Goal: Information Seeking & Learning: Check status

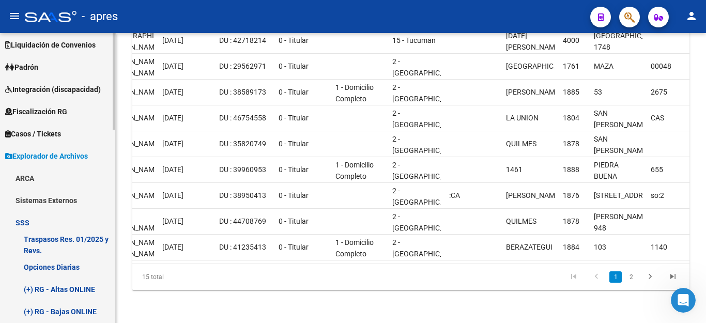
scroll to position [64, 0]
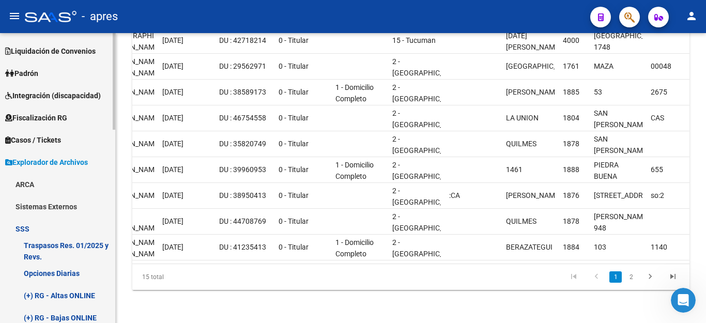
click at [53, 75] on link "Padrón" at bounding box center [57, 73] width 115 height 22
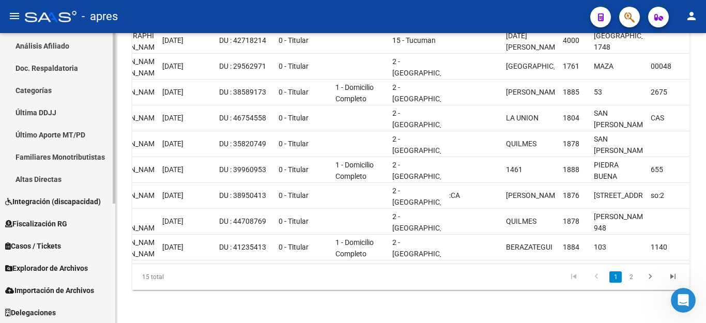
scroll to position [203, 0]
click at [42, 265] on span "Explorador de Archivos" at bounding box center [46, 267] width 83 height 11
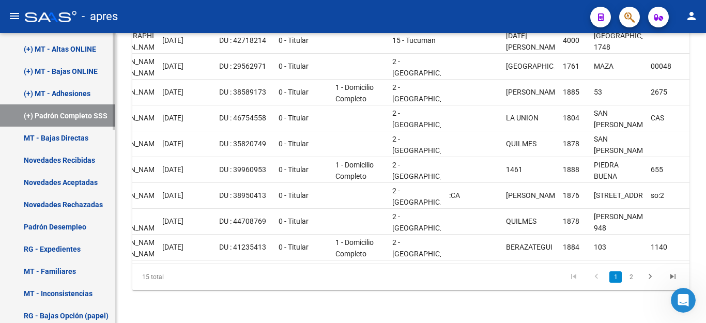
scroll to position [407, 0]
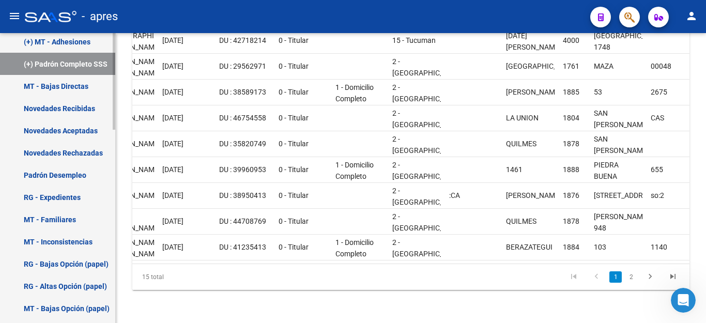
click at [50, 174] on link "Padrón Desempleo" at bounding box center [57, 175] width 115 height 22
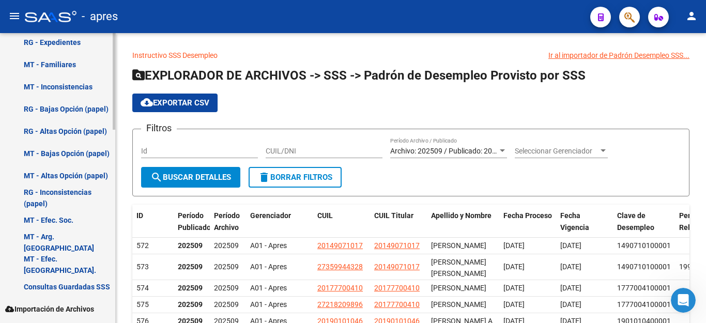
scroll to position [581, 0]
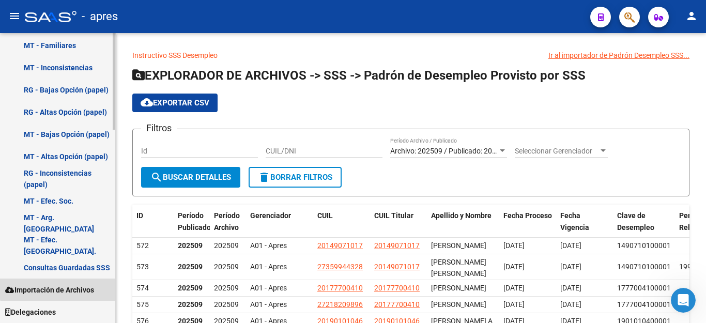
click at [58, 284] on span "Importación de Archivos" at bounding box center [49, 289] width 89 height 11
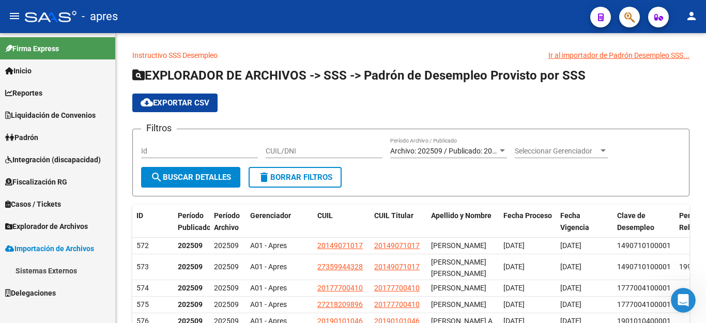
scroll to position [0, 0]
click at [56, 270] on link "Sistemas Externos" at bounding box center [57, 270] width 115 height 22
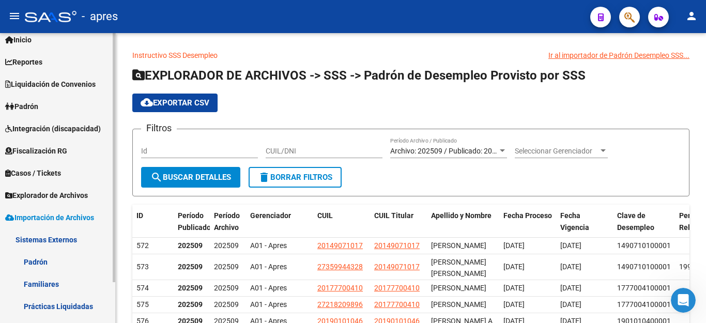
scroll to position [48, 0]
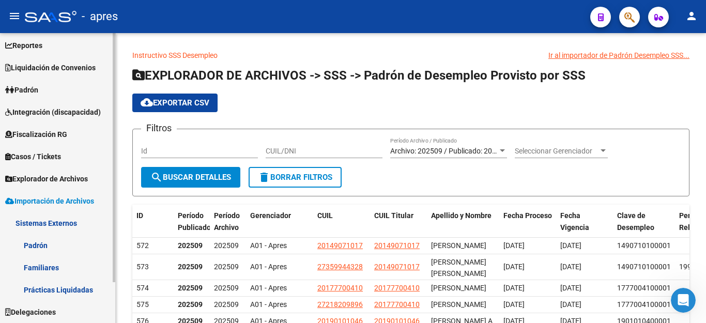
click at [34, 249] on link "Padrón" at bounding box center [57, 245] width 115 height 22
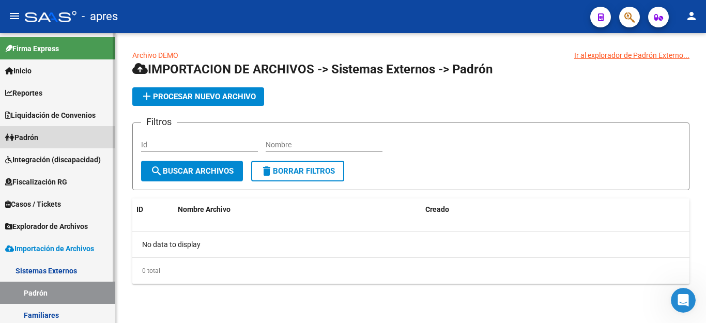
click at [46, 132] on link "Padrón" at bounding box center [57, 137] width 115 height 22
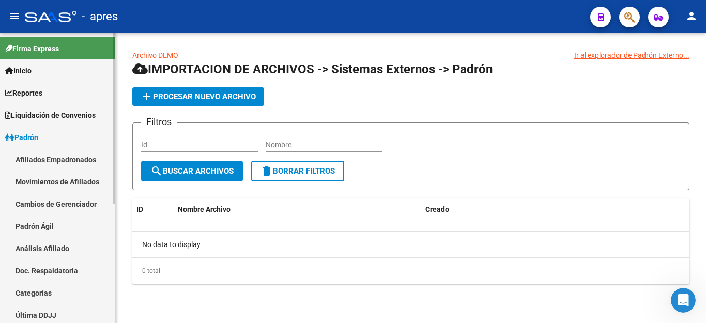
click at [45, 180] on link "Movimientos de Afiliados" at bounding box center [57, 182] width 115 height 22
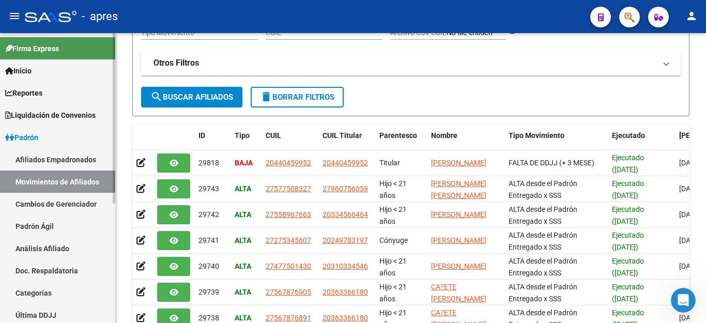
click at [33, 112] on span "Liquidación de Convenios" at bounding box center [50, 115] width 90 height 11
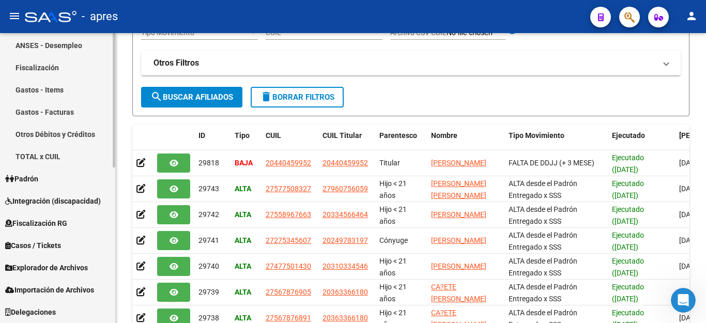
click at [32, 175] on span "Padrón" at bounding box center [21, 178] width 33 height 11
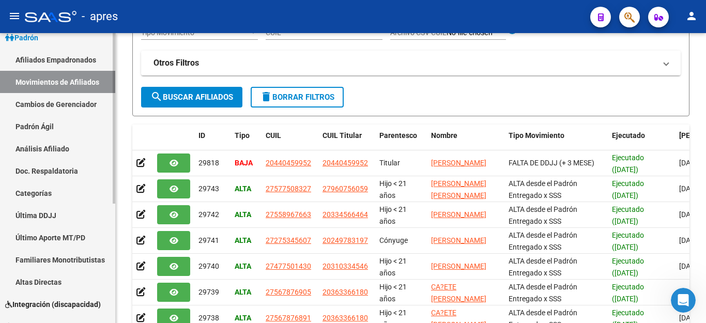
scroll to position [48, 0]
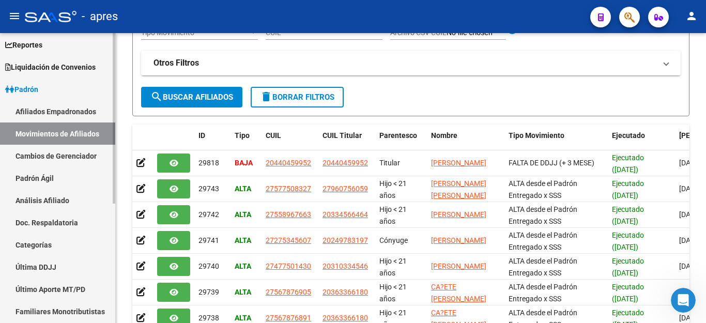
click at [59, 105] on link "Afiliados Empadronados" at bounding box center [57, 111] width 115 height 22
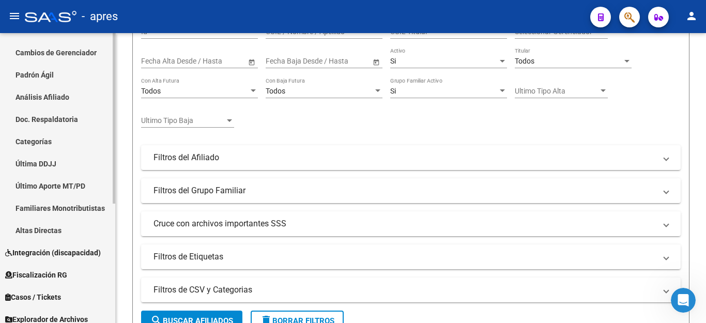
scroll to position [203, 0]
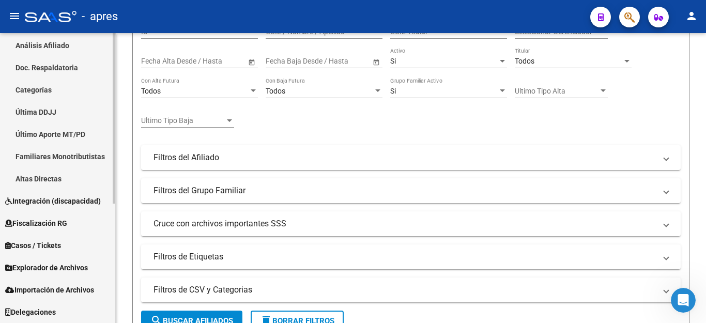
click at [45, 271] on span "Explorador de Archivos" at bounding box center [46, 267] width 83 height 11
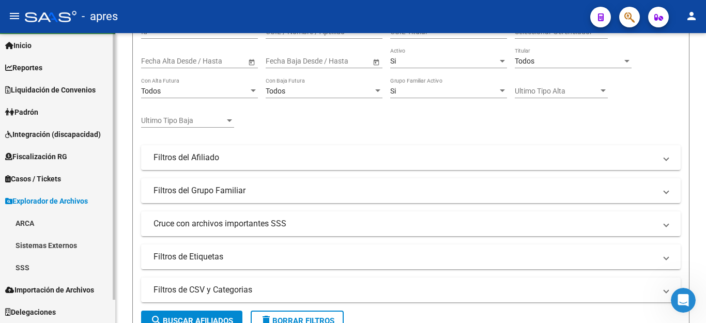
scroll to position [25, 0]
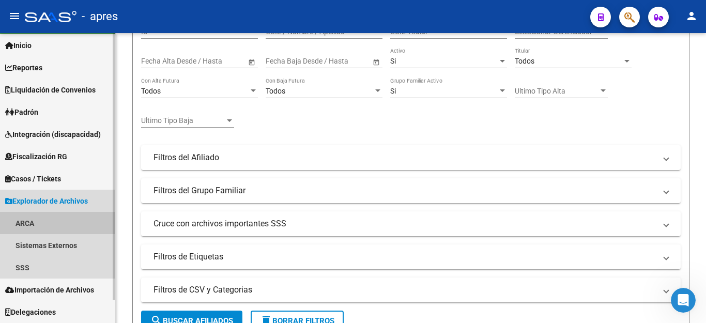
click at [29, 223] on link "ARCA" at bounding box center [57, 223] width 115 height 22
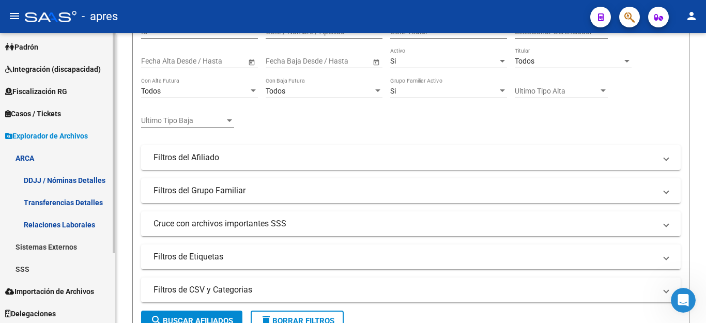
scroll to position [92, 0]
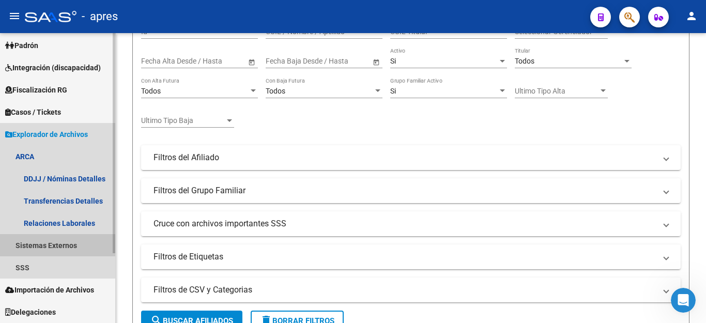
click at [29, 251] on link "Sistemas Externos" at bounding box center [57, 245] width 115 height 22
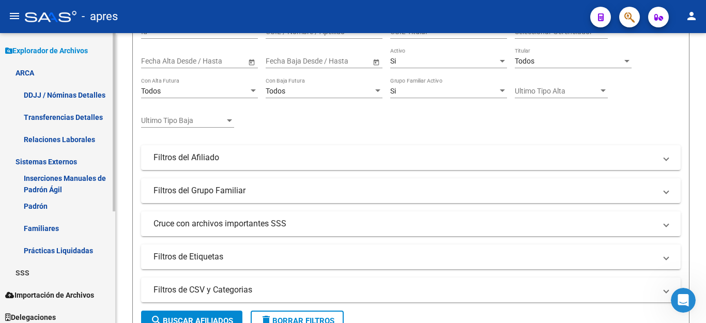
scroll to position [181, 0]
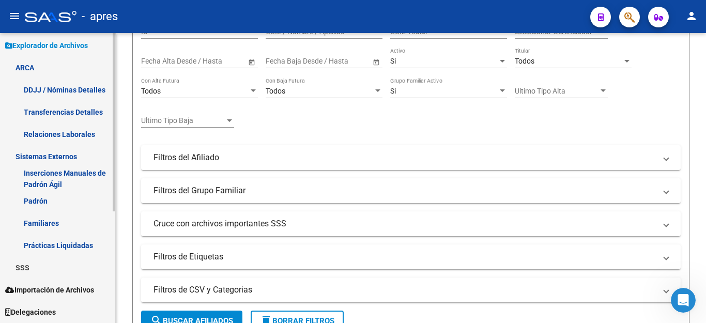
click at [43, 200] on link "Padrón" at bounding box center [57, 201] width 115 height 22
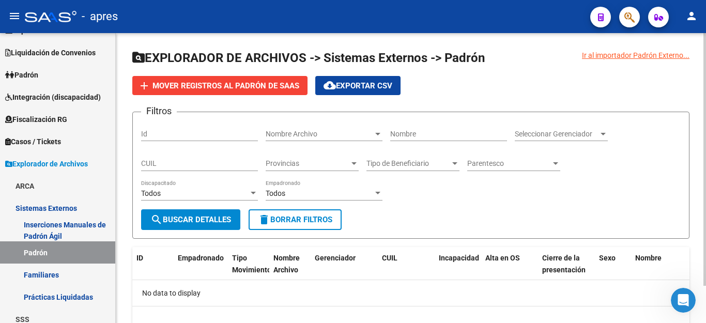
click at [217, 221] on span "search Buscar Detalles" at bounding box center [190, 219] width 81 height 9
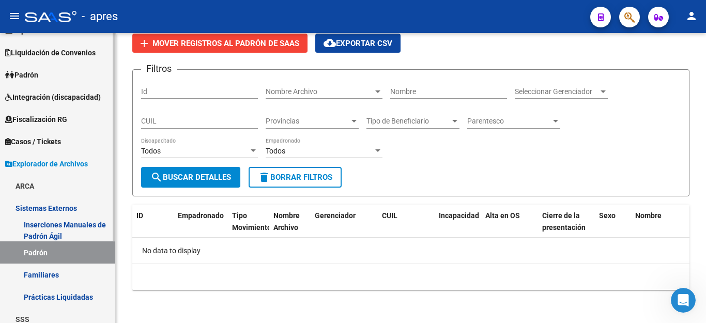
scroll to position [114, 0]
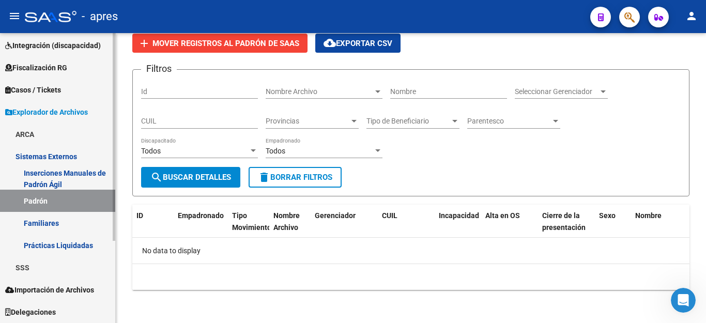
click at [27, 266] on link "SSS" at bounding box center [57, 267] width 115 height 22
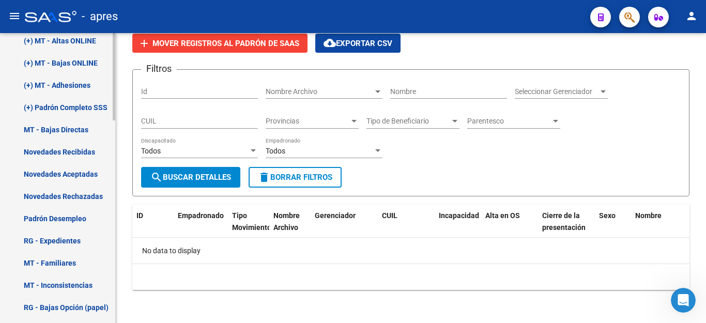
scroll to position [476, 0]
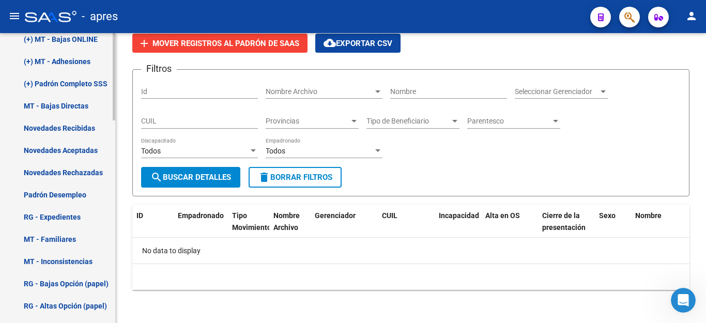
click at [54, 83] on link "(+) Padrón Completo SSS" at bounding box center [57, 83] width 115 height 22
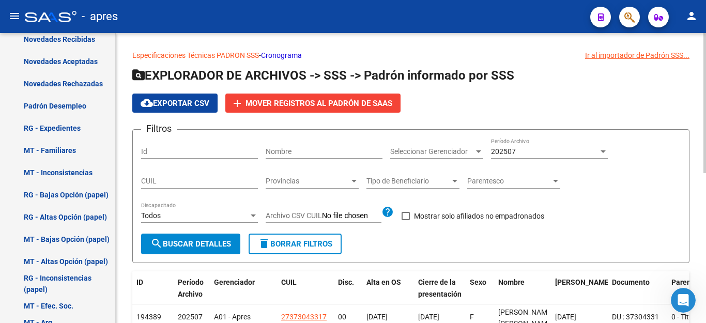
click at [218, 247] on span "search Buscar Detalles" at bounding box center [190, 243] width 81 height 9
click at [176, 109] on button "cloud_download Exportar CSV" at bounding box center [174, 103] width 85 height 19
click at [435, 151] on span "Seleccionar Gerenciador" at bounding box center [432, 151] width 84 height 9
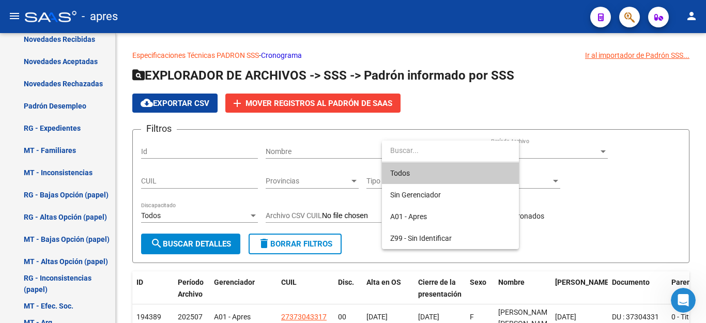
click at [423, 167] on span "Todos" at bounding box center [450, 173] width 120 height 22
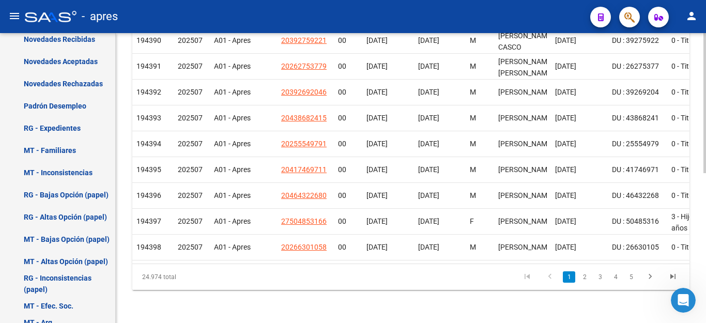
scroll to position [53, 0]
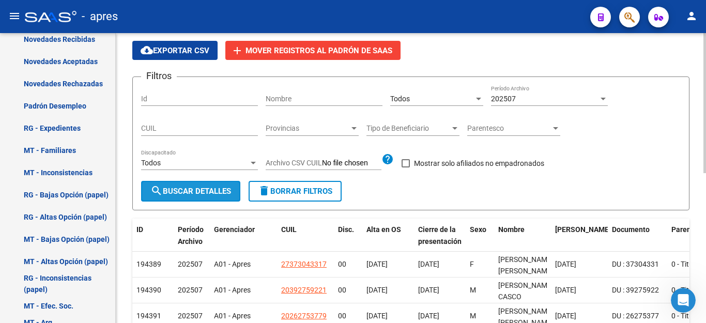
click at [205, 191] on span "search Buscar Detalles" at bounding box center [190, 191] width 81 height 9
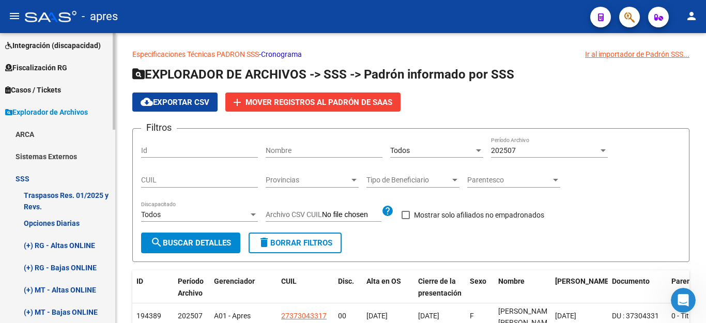
scroll to position [11, 0]
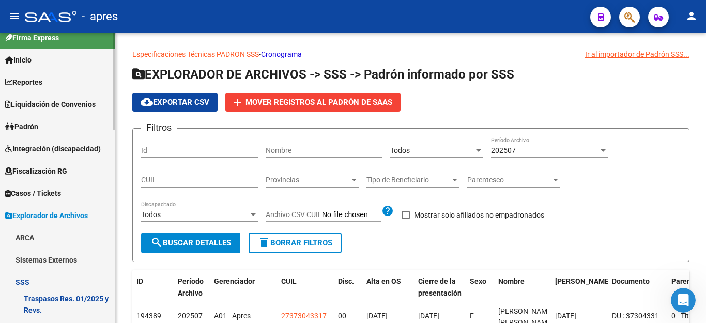
click at [27, 124] on span "Padrón" at bounding box center [21, 126] width 33 height 11
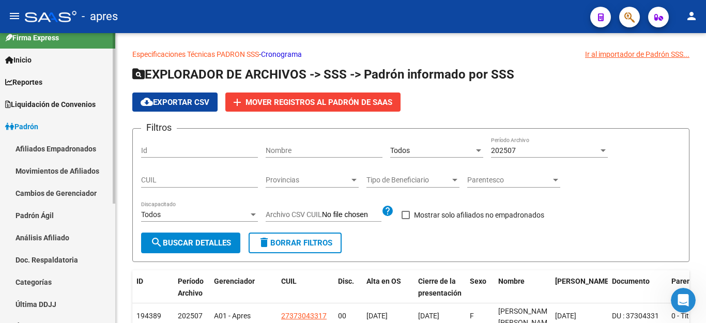
click at [62, 146] on link "Afiliados Empadronados" at bounding box center [57, 148] width 115 height 22
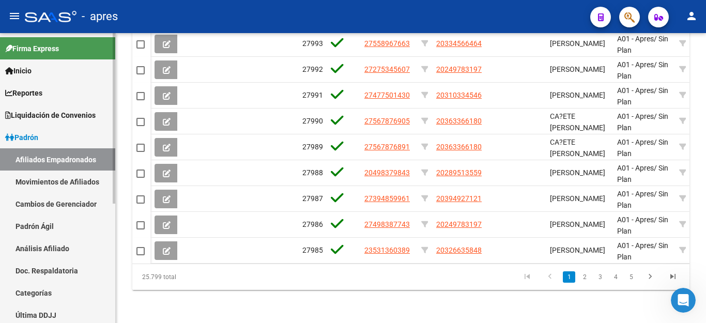
click at [83, 161] on link "Afiliados Empadronados" at bounding box center [57, 159] width 115 height 22
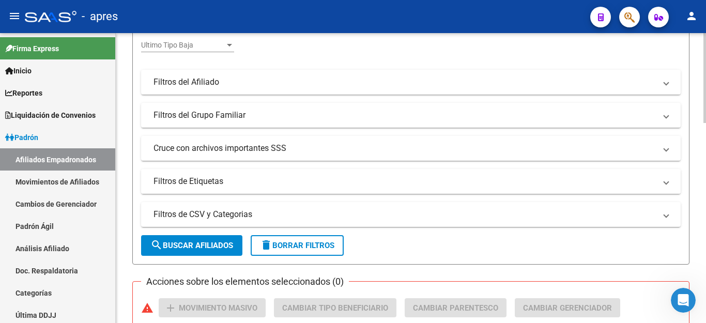
scroll to position [229, 0]
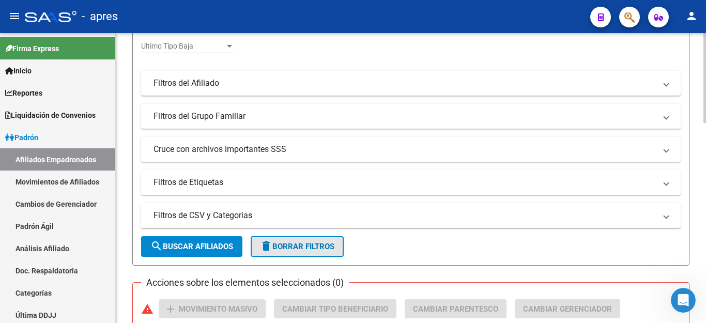
click at [308, 252] on button "delete Borrar Filtros" at bounding box center [297, 246] width 93 height 21
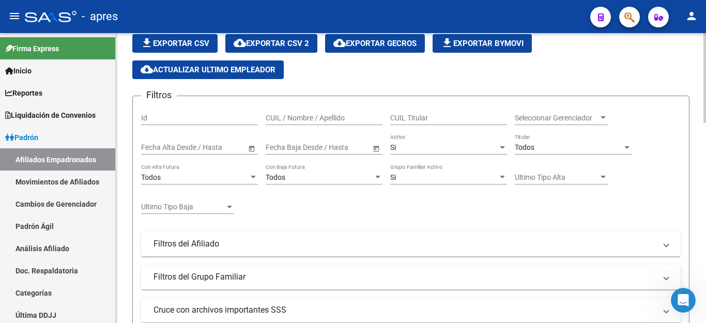
scroll to position [103, 0]
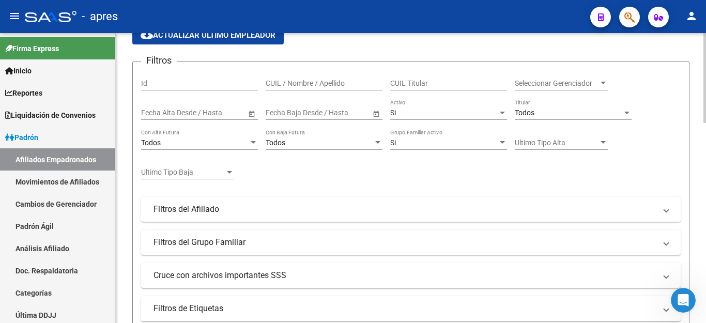
click at [213, 208] on mat-panel-title "Filtros del Afiliado" at bounding box center [405, 209] width 502 height 11
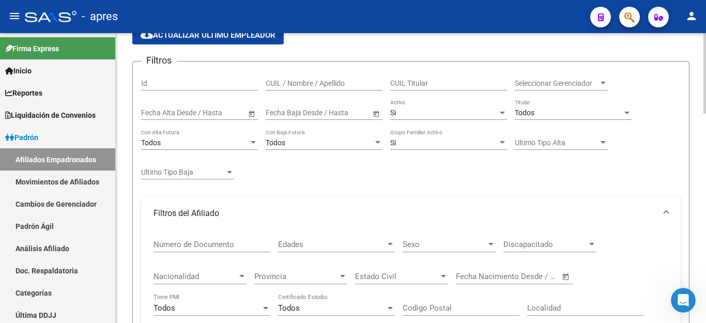
scroll to position [207, 0]
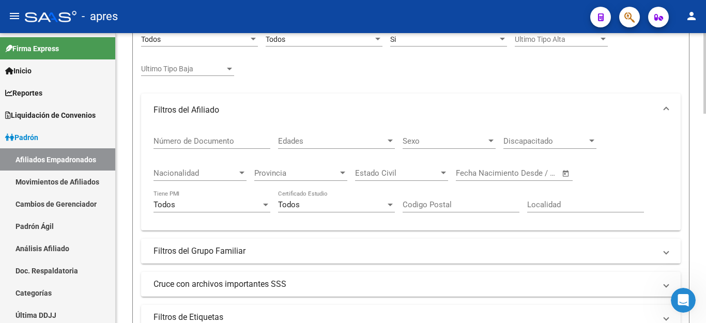
click at [232, 247] on mat-panel-title "Filtros del Grupo Familiar" at bounding box center [405, 251] width 502 height 11
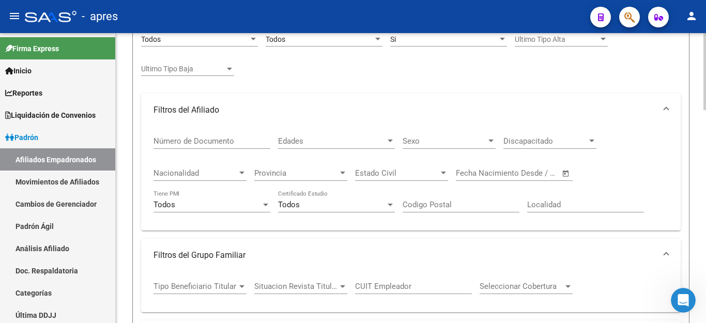
scroll to position [362, 0]
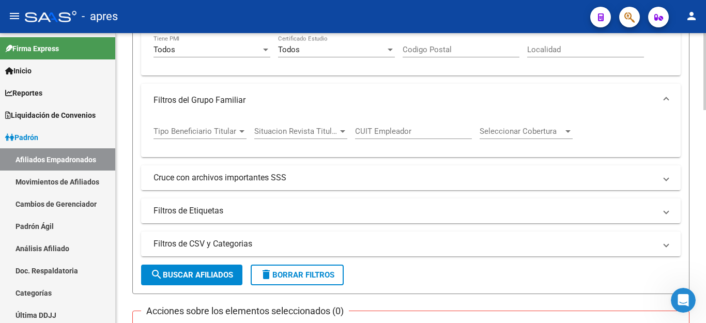
click at [230, 174] on mat-panel-title "Cruce con archivos importantes SSS" at bounding box center [405, 177] width 502 height 11
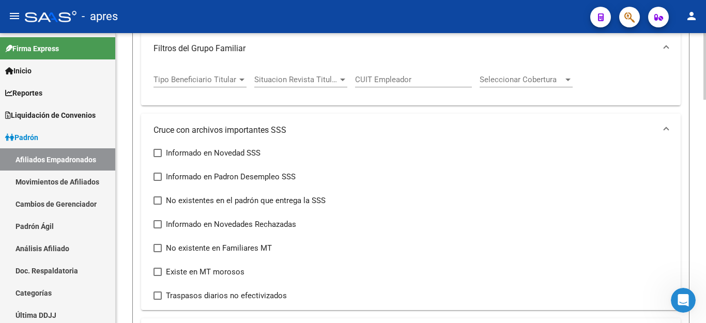
scroll to position [569, 0]
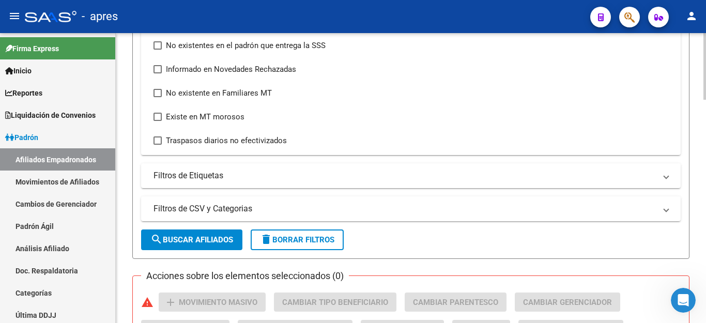
click at [286, 242] on span "delete Borrar Filtros" at bounding box center [297, 239] width 74 height 9
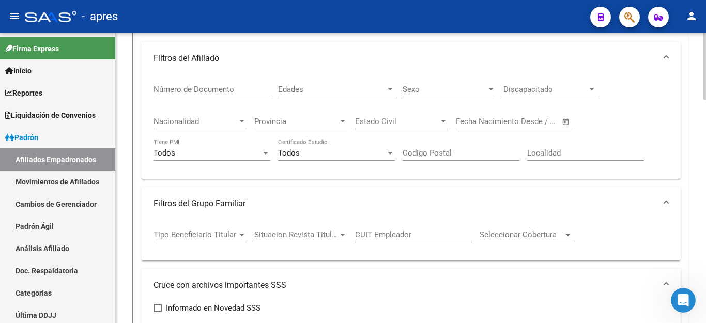
scroll to position [310, 0]
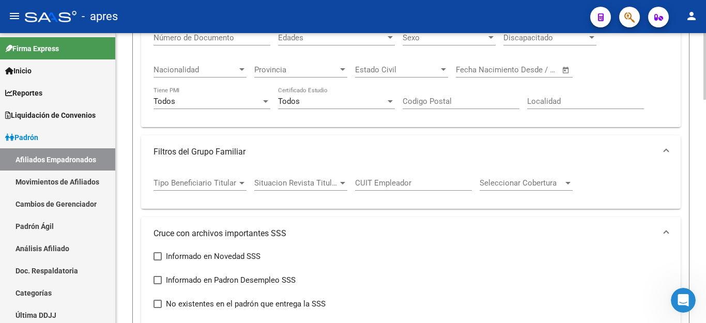
click at [225, 181] on span "Tipo Beneficiario Titular" at bounding box center [196, 182] width 84 height 9
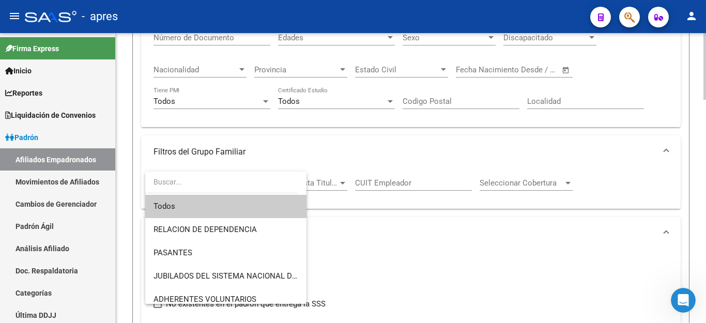
click at [225, 181] on input "dropdown search" at bounding box center [221, 182] width 152 height 22
click at [381, 182] on div at bounding box center [353, 161] width 706 height 323
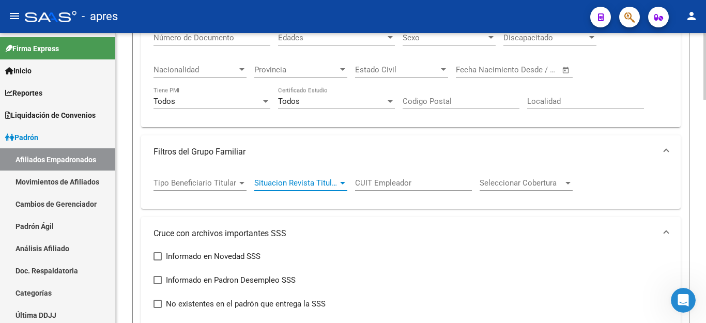
click at [332, 184] on span "Situacion Revista Titular" at bounding box center [296, 182] width 84 height 9
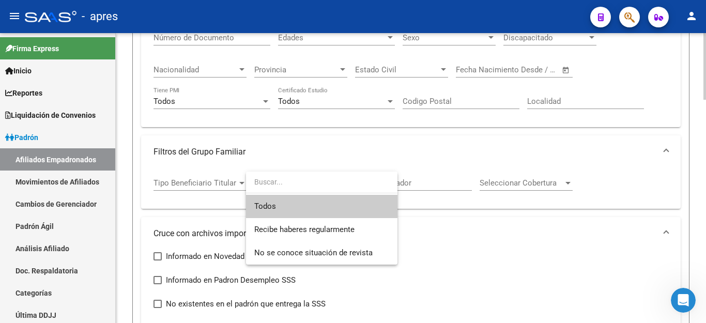
click at [332, 184] on input "dropdown search" at bounding box center [321, 182] width 151 height 22
click at [355, 98] on div at bounding box center [353, 161] width 706 height 323
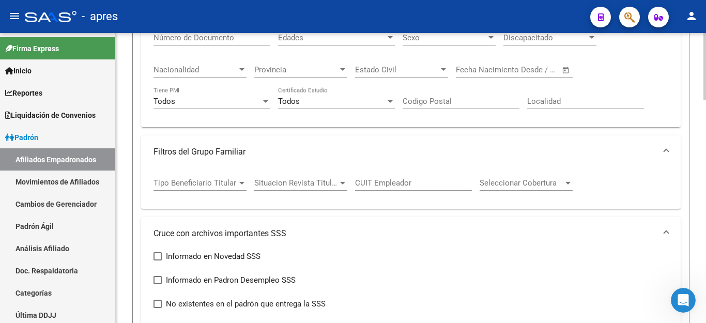
click at [348, 103] on div "Todos" at bounding box center [332, 101] width 108 height 9
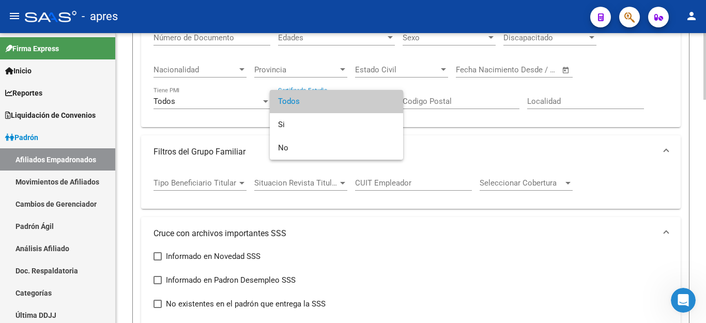
click at [348, 103] on span "Todos" at bounding box center [336, 101] width 117 height 23
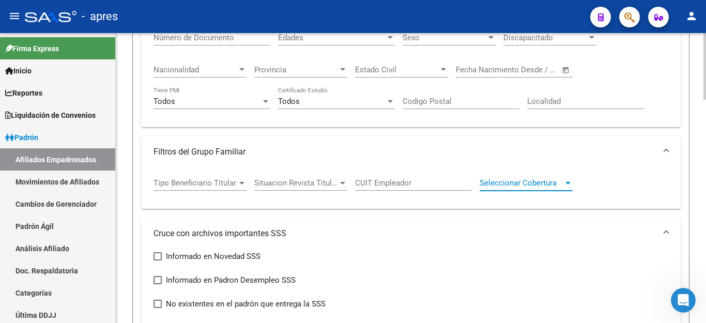
click at [500, 185] on span "Seleccionar Cobertura" at bounding box center [522, 182] width 84 height 9
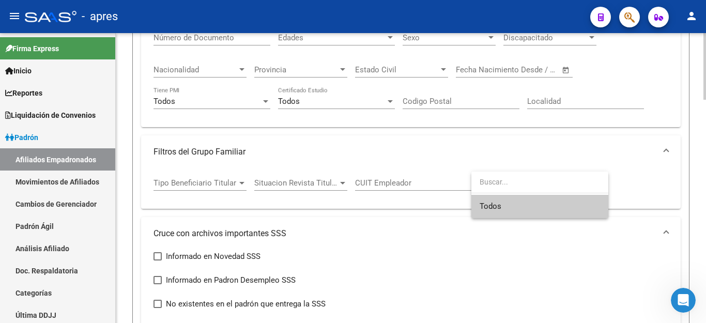
click at [500, 185] on input "dropdown search" at bounding box center [539, 182] width 137 height 22
click at [386, 259] on div at bounding box center [353, 161] width 706 height 323
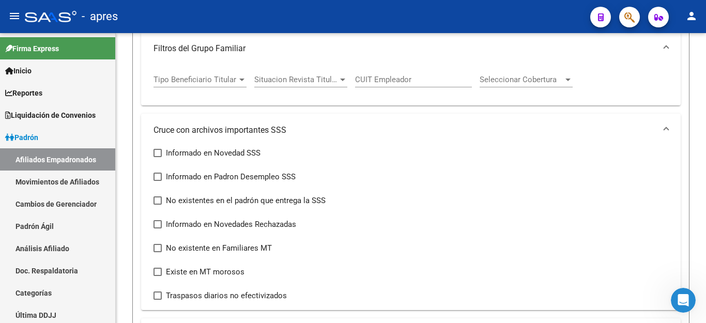
scroll to position [465, 0]
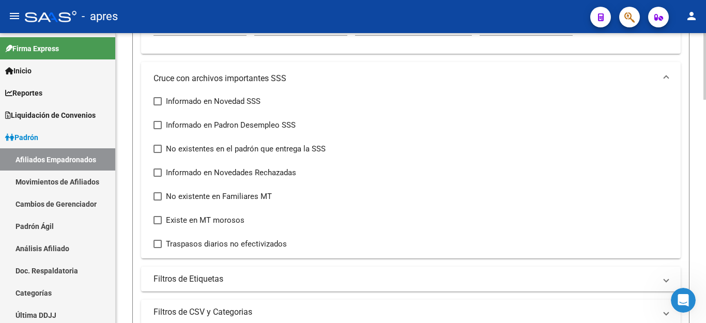
click at [161, 80] on mat-panel-title "Cruce con archivos importantes SSS" at bounding box center [405, 78] width 502 height 11
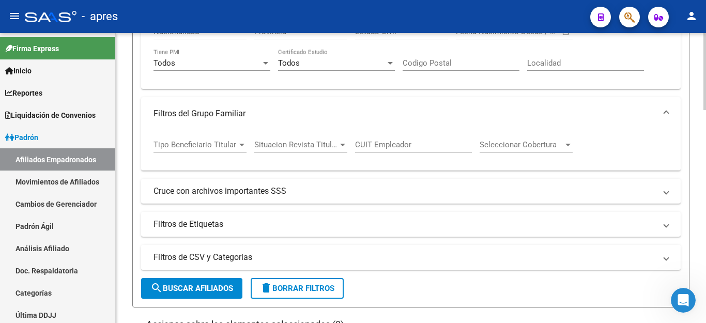
scroll to position [310, 0]
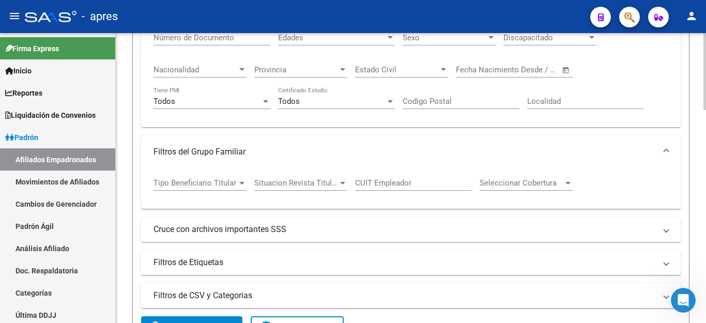
click at [221, 181] on span "Tipo Beneficiario Titular" at bounding box center [196, 182] width 84 height 9
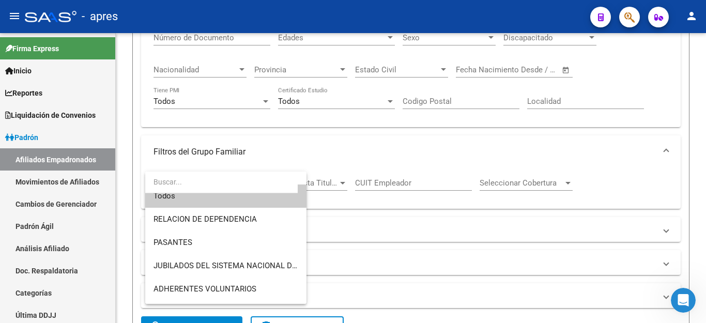
scroll to position [0, 0]
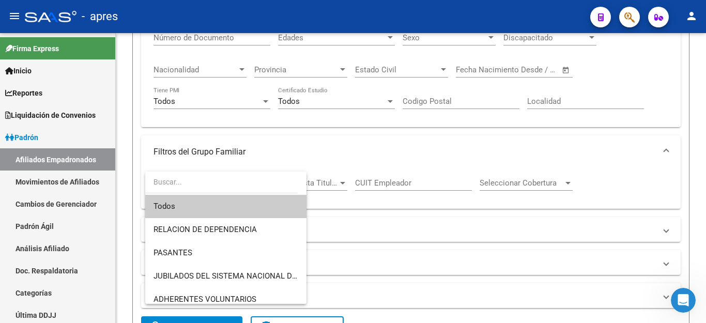
click at [397, 212] on div at bounding box center [353, 161] width 706 height 323
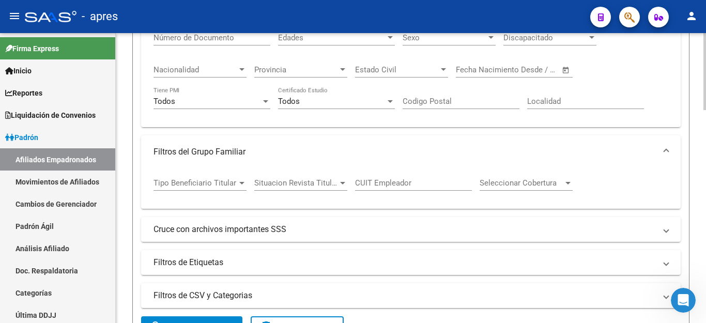
click at [319, 182] on span "Situacion Revista Titular" at bounding box center [296, 182] width 84 height 9
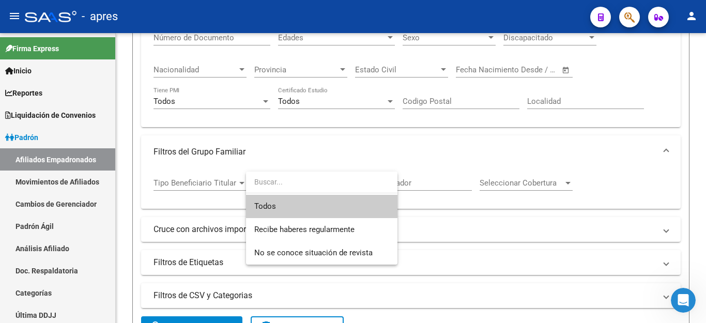
click at [420, 205] on div at bounding box center [353, 161] width 706 height 323
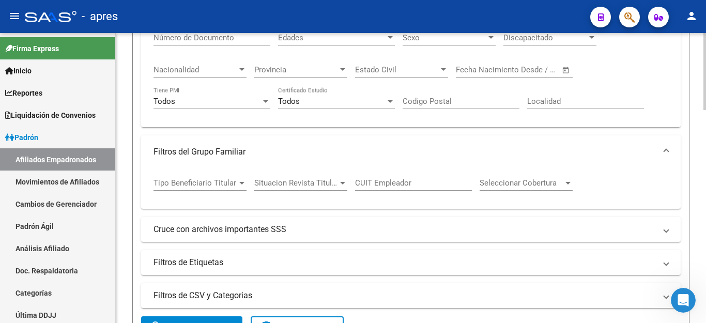
click at [510, 176] on div "Seleccionar Cobertura Seleccionar Cobertura" at bounding box center [526, 179] width 93 height 22
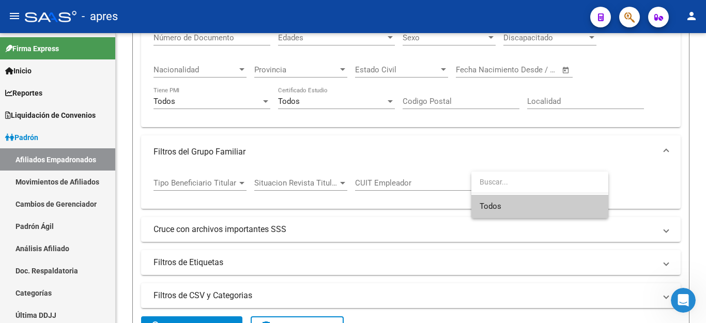
click at [360, 140] on div at bounding box center [353, 161] width 706 height 323
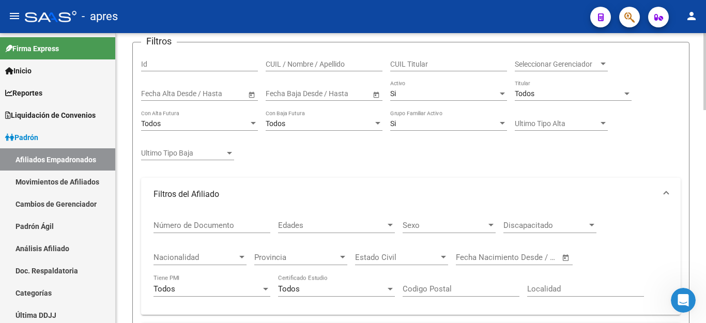
scroll to position [155, 0]
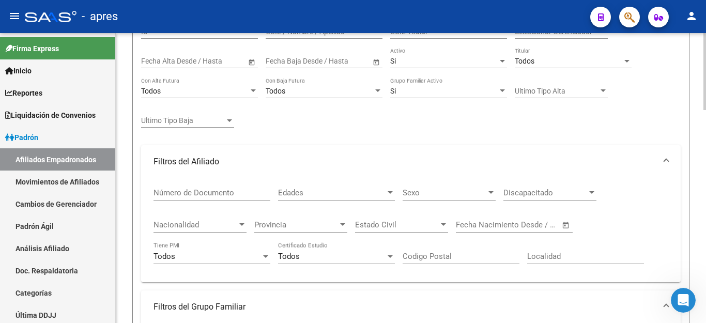
click at [244, 201] on div "Número de Documento" at bounding box center [212, 194] width 117 height 32
click at [244, 199] on div "Número de Documento" at bounding box center [212, 189] width 117 height 22
click at [256, 193] on input "Número de Documento" at bounding box center [212, 192] width 117 height 9
click at [391, 212] on div "Estado Civil Estado Civil" at bounding box center [401, 221] width 93 height 22
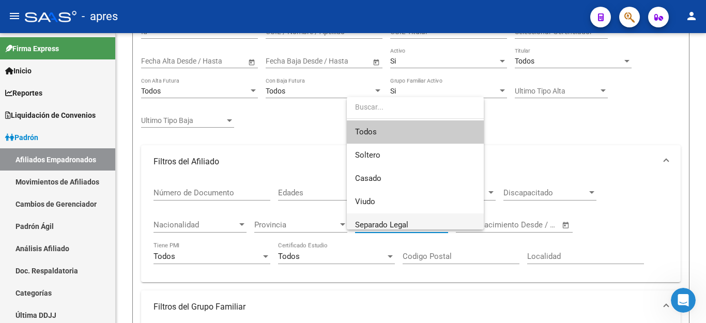
scroll to position [77, 0]
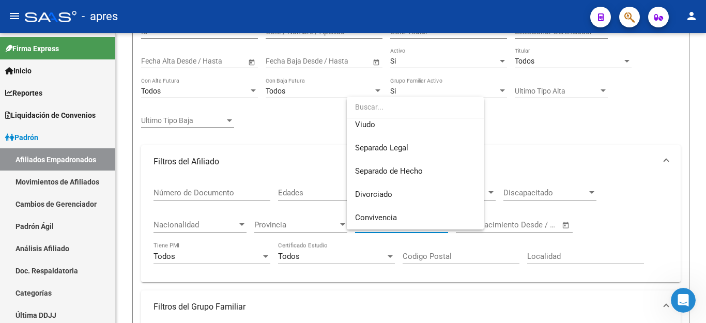
click at [511, 285] on div at bounding box center [353, 161] width 706 height 323
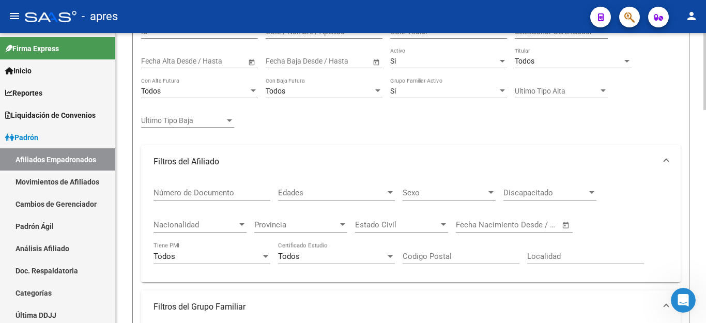
scroll to position [310, 0]
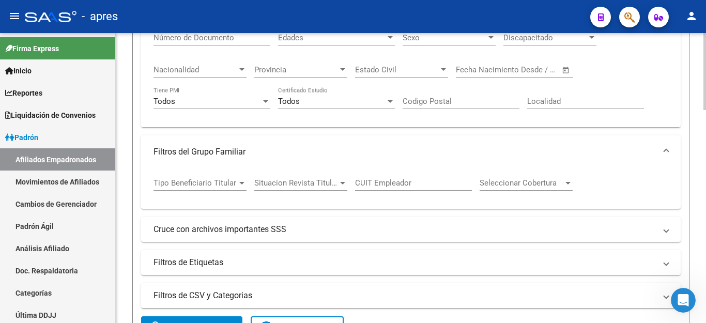
click at [212, 149] on mat-panel-title "Filtros del Grupo Familiar" at bounding box center [405, 151] width 502 height 11
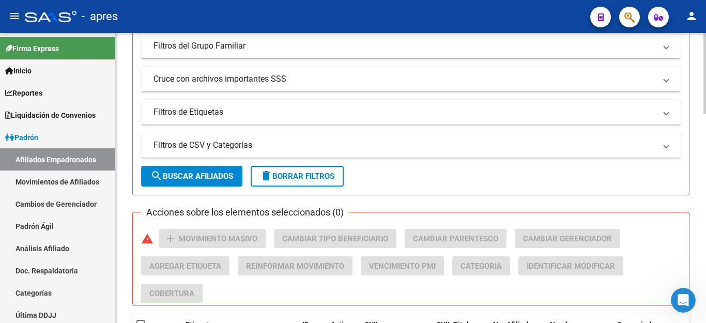
scroll to position [413, 0]
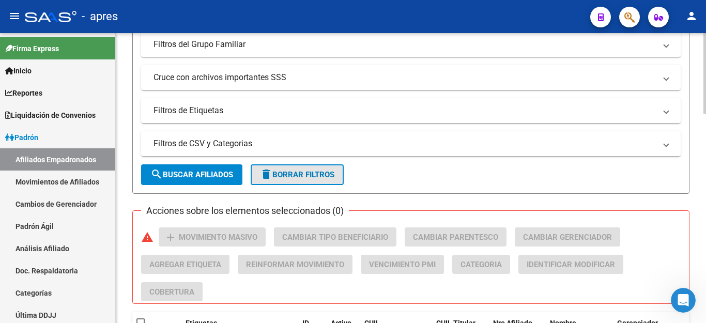
click at [290, 173] on span "delete Borrar Filtros" at bounding box center [297, 174] width 74 height 9
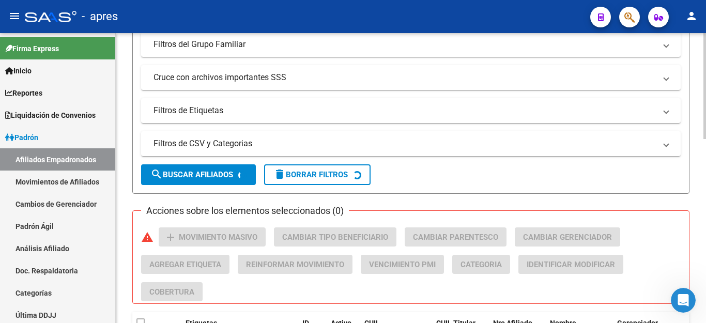
scroll to position [310, 0]
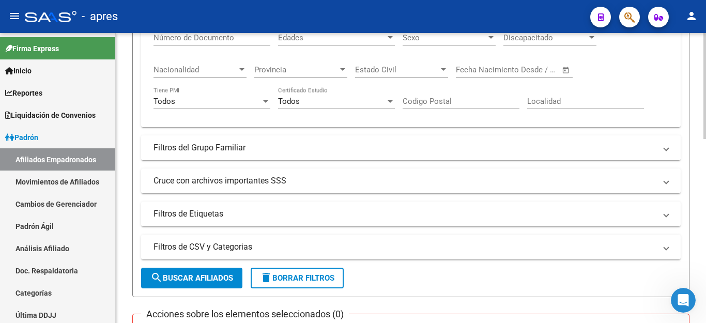
click at [170, 149] on mat-panel-title "Filtros del Grupo Familiar" at bounding box center [405, 147] width 502 height 11
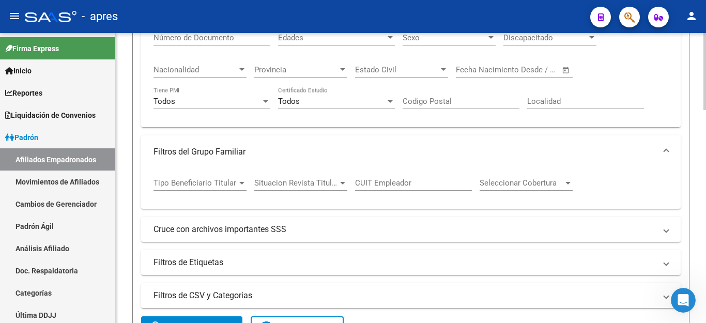
click at [163, 188] on div "Tipo Beneficiario Titular Tipo Beneficiario Titular" at bounding box center [200, 179] width 93 height 22
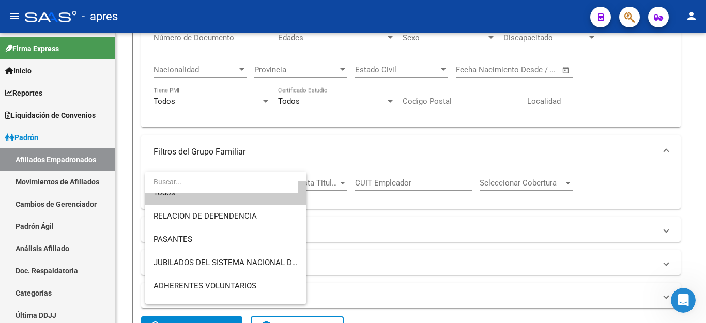
scroll to position [10, 0]
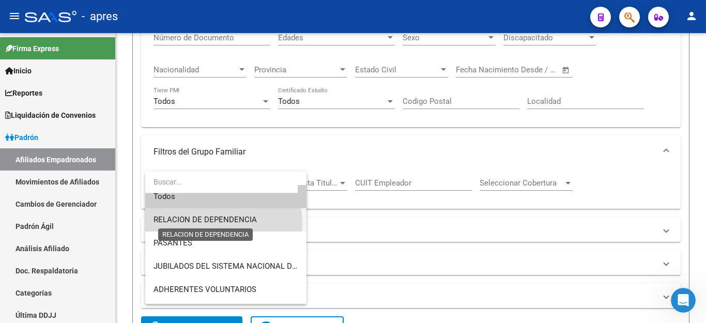
click at [223, 222] on span "RELACION DE DEPENDENCIA" at bounding box center [205, 219] width 103 height 9
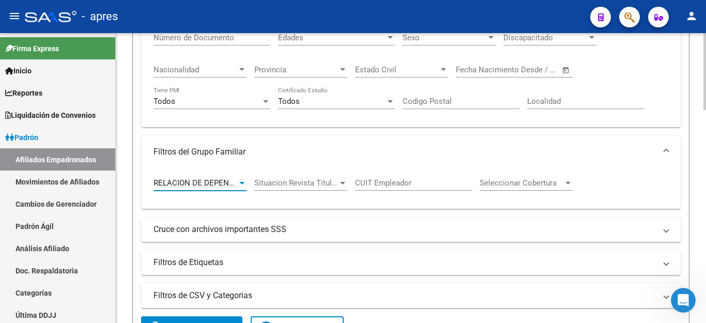
click at [287, 177] on div "Situacion Revista Titular Situacion Revista Titular" at bounding box center [300, 179] width 93 height 22
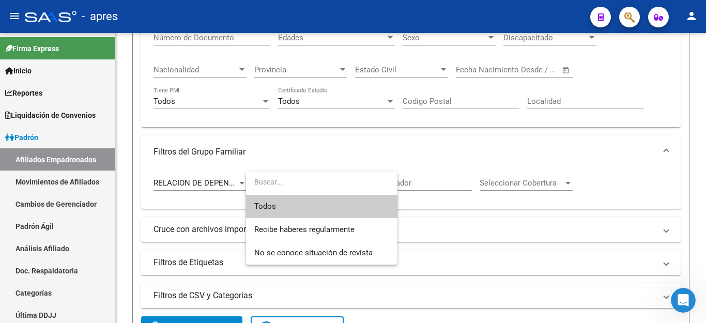
click at [445, 215] on div at bounding box center [353, 161] width 706 height 323
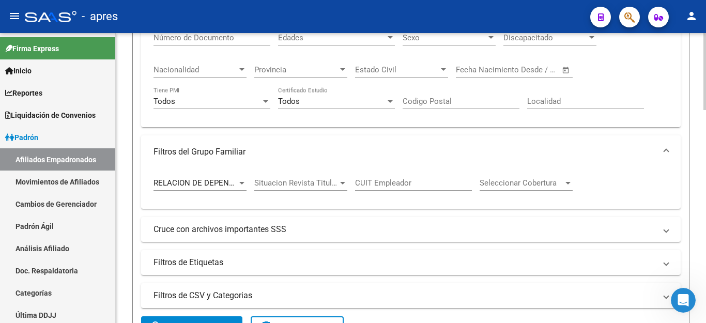
click at [126, 154] on div "PADRON -> Afiliados Empadronados (alt+a) add Crear Afiliado file_download Expor…" at bounding box center [411, 265] width 590 height 1085
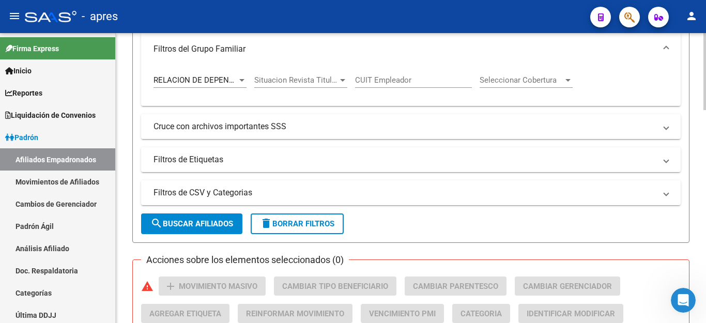
scroll to position [413, 0]
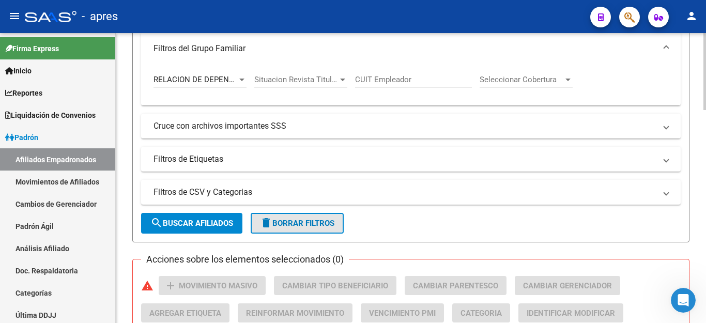
click at [293, 214] on button "delete Borrar Filtros" at bounding box center [297, 223] width 93 height 21
click at [125, 152] on div "PADRON -> Afiliados Empadronados (alt+a) add Crear Afiliado file_download Expor…" at bounding box center [411, 162] width 590 height 1085
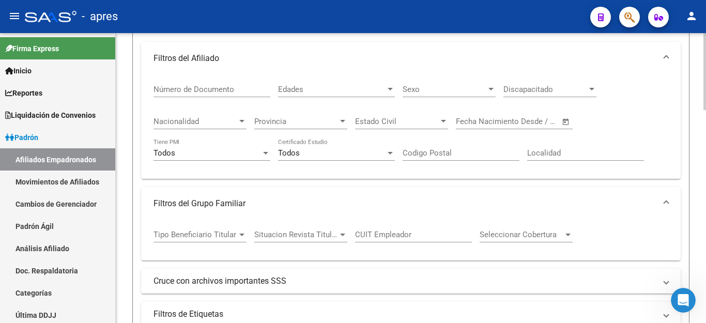
scroll to position [103, 0]
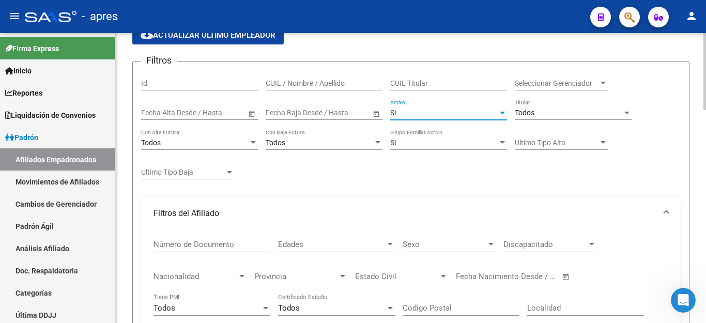
click at [417, 112] on div "Si" at bounding box center [444, 113] width 108 height 9
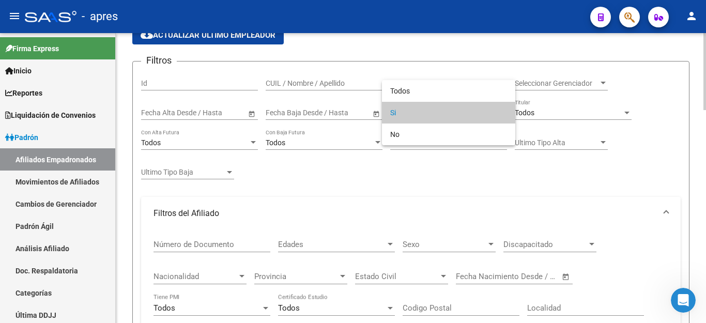
click at [417, 112] on span "Si" at bounding box center [448, 113] width 117 height 22
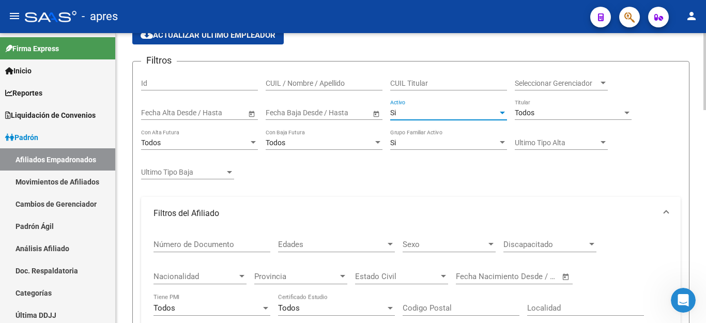
click at [408, 86] on input "CUIL Titular" at bounding box center [448, 83] width 117 height 9
click at [554, 113] on div "Todos" at bounding box center [569, 113] width 108 height 9
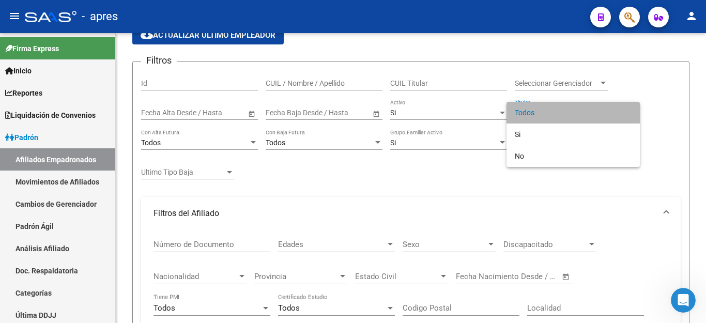
click at [535, 112] on span "Todos" at bounding box center [573, 113] width 117 height 22
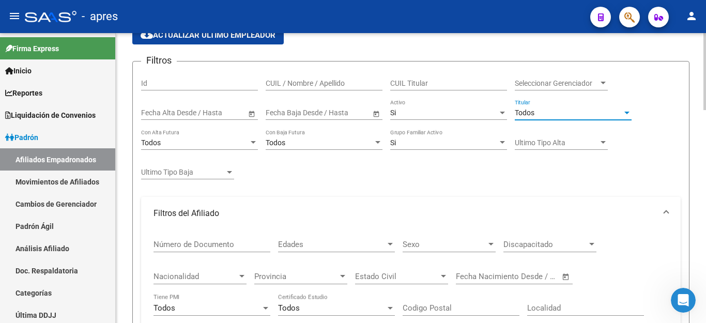
click at [551, 110] on div "Todos" at bounding box center [569, 113] width 108 height 9
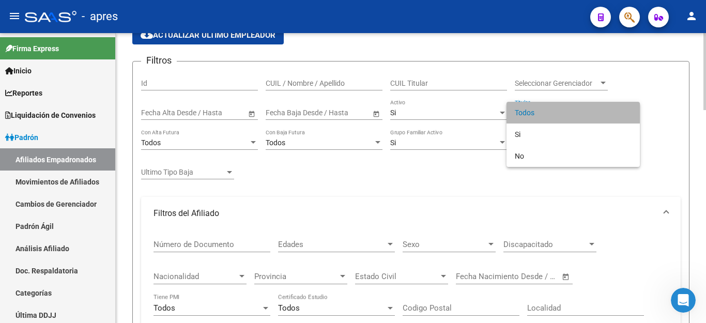
click at [551, 110] on span "Todos" at bounding box center [573, 113] width 117 height 22
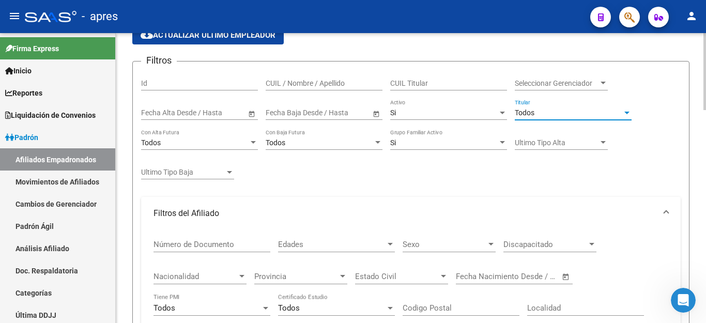
click at [203, 143] on div "Todos" at bounding box center [195, 143] width 108 height 9
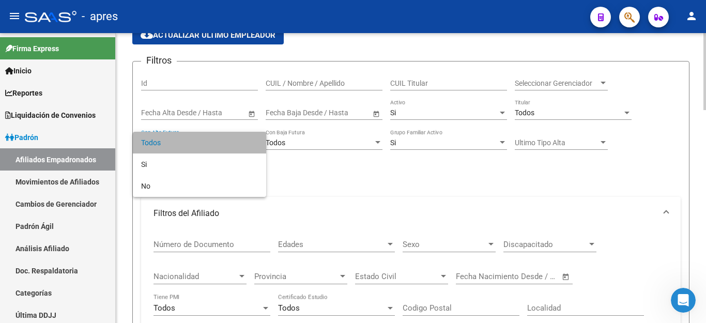
click at [203, 143] on span "Todos" at bounding box center [199, 143] width 117 height 22
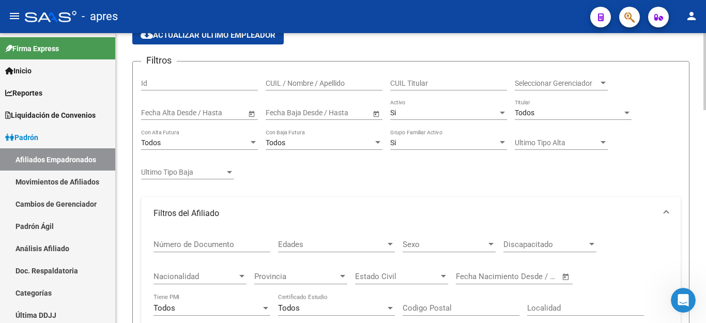
click at [309, 136] on div "Todos Con Baja Futura" at bounding box center [324, 139] width 117 height 21
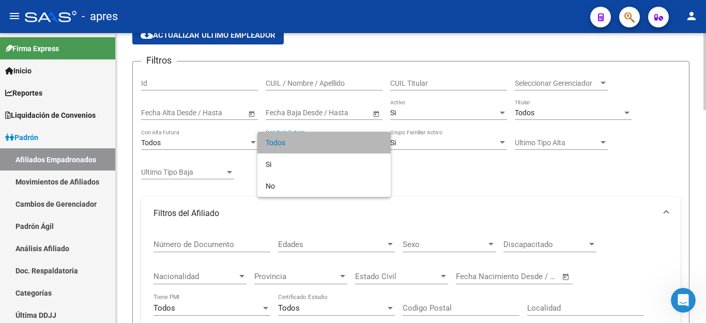
click at [309, 136] on span "Todos" at bounding box center [324, 143] width 117 height 22
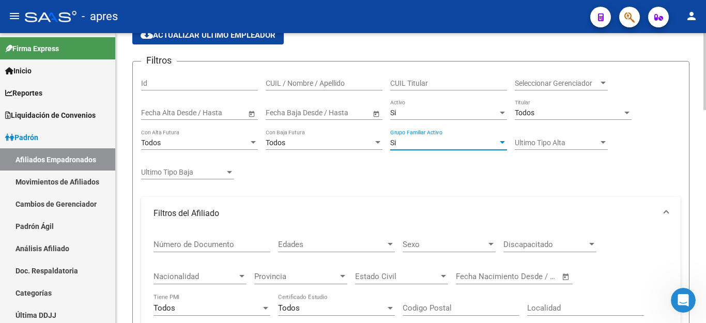
click at [428, 144] on div "Si" at bounding box center [444, 143] width 108 height 9
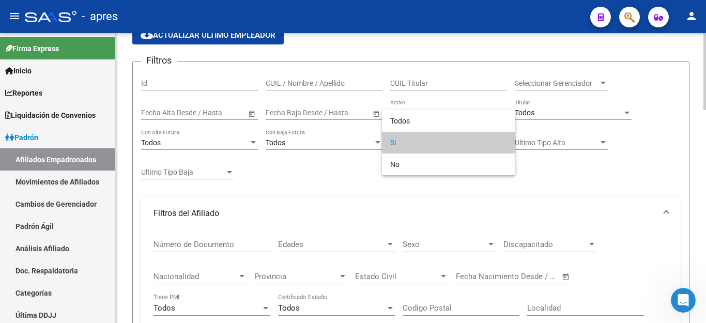
click at [428, 144] on span "Si" at bounding box center [448, 143] width 117 height 22
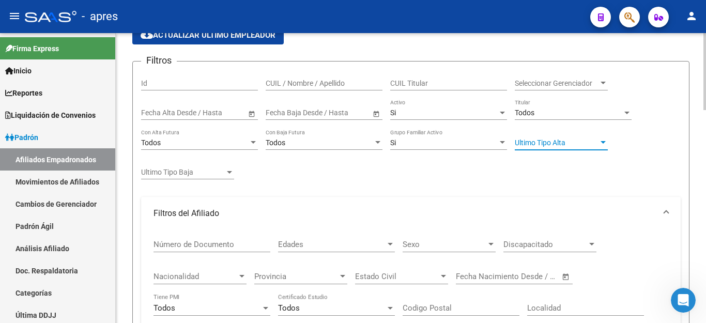
click at [522, 144] on span "Ultimo Tipo Alta" at bounding box center [557, 143] width 84 height 9
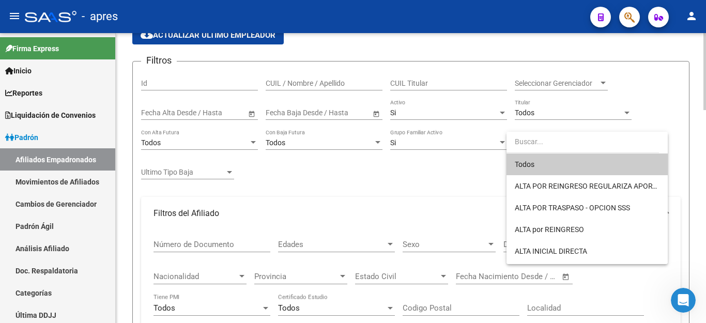
click at [522, 144] on input "dropdown search" at bounding box center [583, 142] width 152 height 22
click at [568, 112] on div at bounding box center [353, 161] width 706 height 323
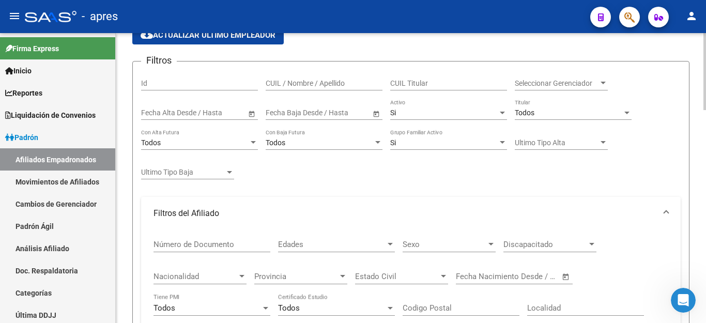
click at [601, 112] on div "Todos" at bounding box center [569, 113] width 108 height 9
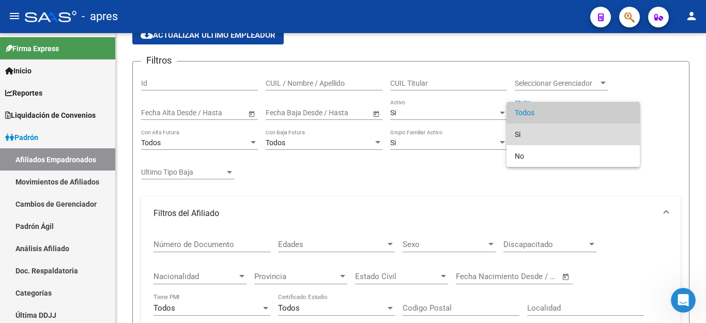
click at [555, 133] on span "Si" at bounding box center [573, 135] width 117 height 22
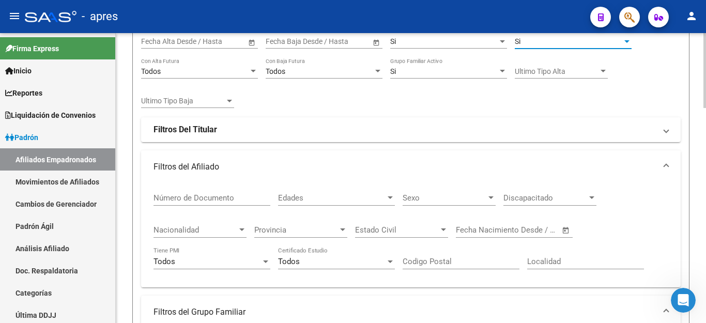
scroll to position [207, 0]
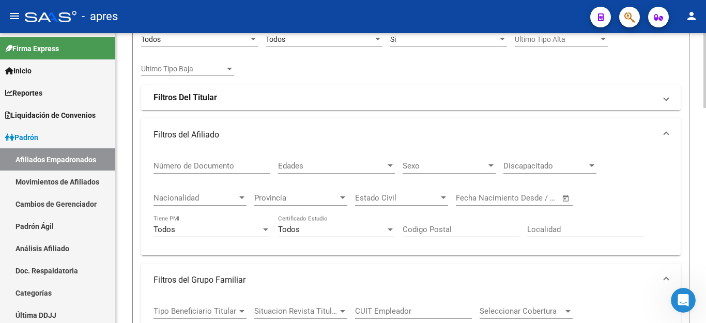
click at [190, 94] on strong "Filtros Del Titular" at bounding box center [186, 97] width 64 height 11
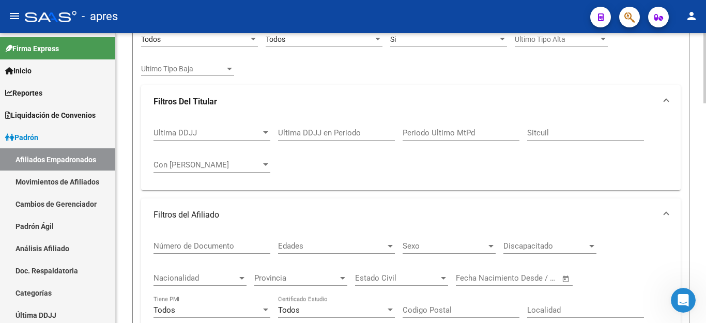
click at [343, 128] on input "Ultima DDJJ en Periodo" at bounding box center [336, 132] width 117 height 9
type input "05"
click at [315, 132] on input "202505" at bounding box center [336, 132] width 117 height 9
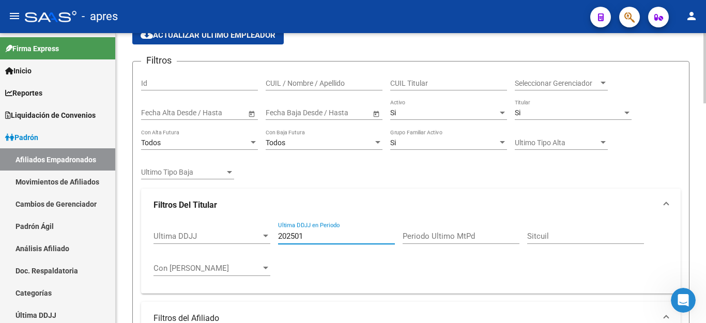
type input "202501"
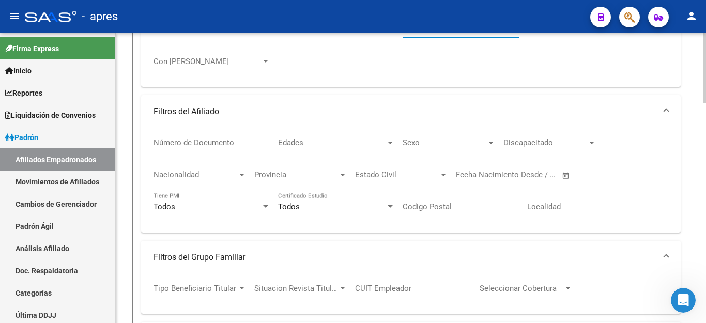
scroll to position [465, 0]
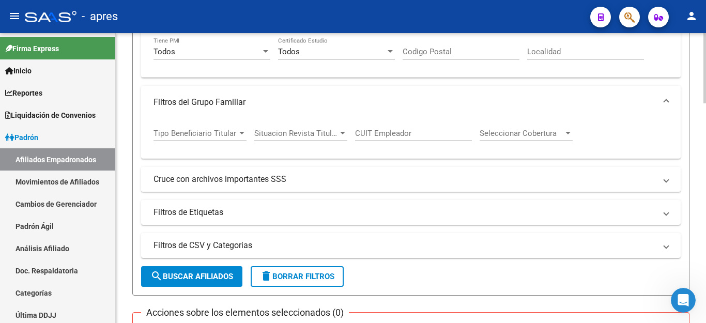
click at [216, 178] on mat-panel-title "Cruce con archivos importantes SSS" at bounding box center [405, 179] width 502 height 11
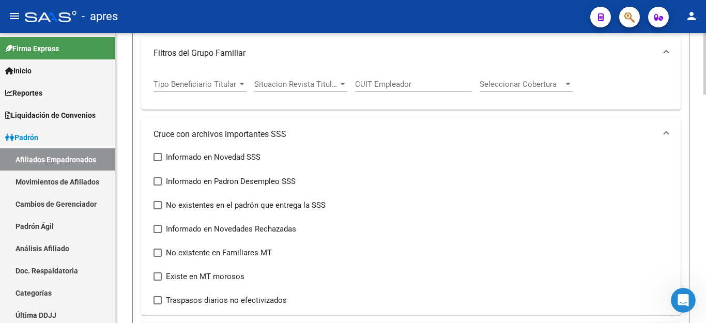
scroll to position [517, 0]
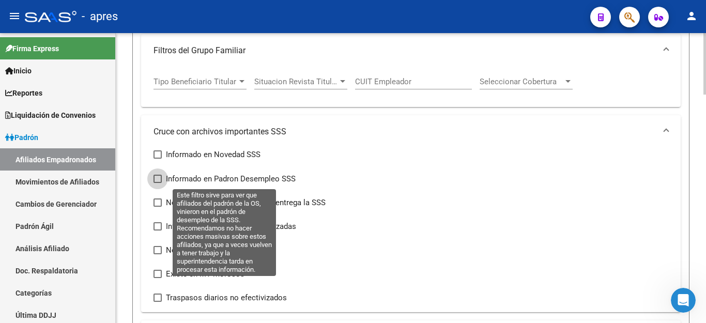
click at [160, 180] on span at bounding box center [158, 179] width 8 height 8
click at [158, 183] on input "Informado en Padron Desempleo SSS" at bounding box center [157, 183] width 1 height 1
checkbox input "true"
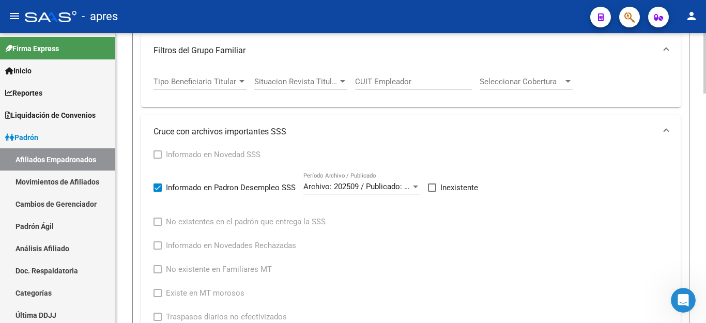
click at [408, 187] on span "Archivo: 202509 / Publicado: 202508" at bounding box center [366, 186] width 126 height 9
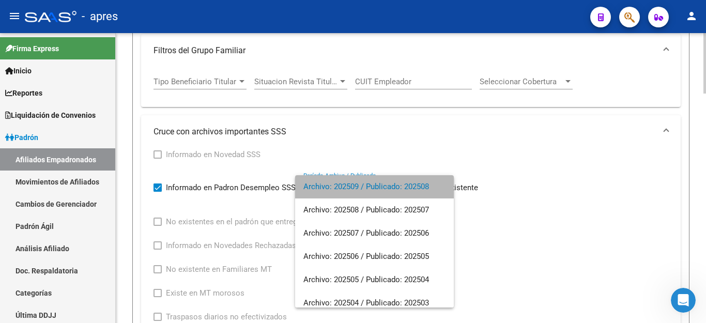
click at [408, 187] on span "Archivo: 202509 / Publicado: 202508" at bounding box center [374, 186] width 142 height 23
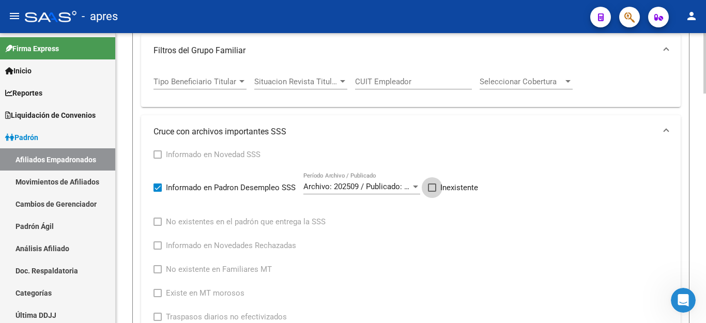
click at [434, 187] on span at bounding box center [432, 187] width 8 height 8
click at [432, 192] on input "Inexistente" at bounding box center [432, 192] width 1 height 1
checkbox input "true"
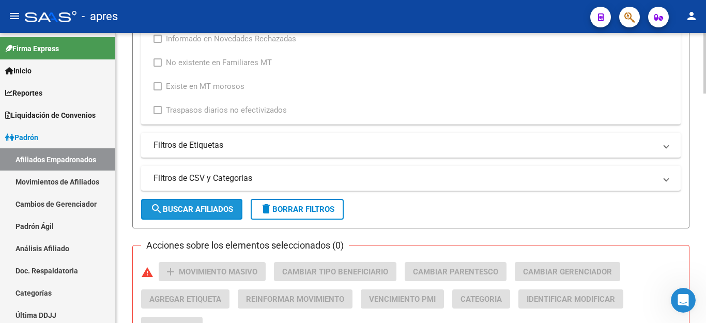
click at [206, 210] on span "search Buscar Afiliados" at bounding box center [191, 209] width 83 height 9
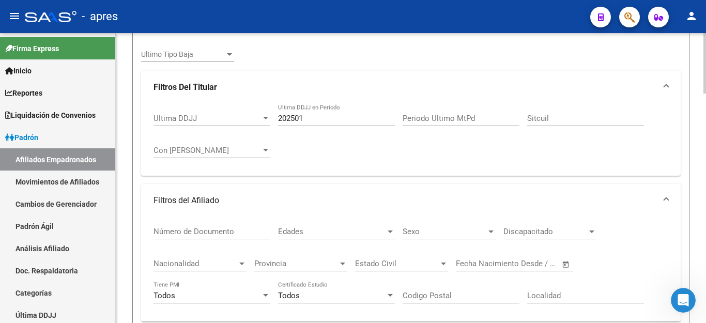
scroll to position [170, 0]
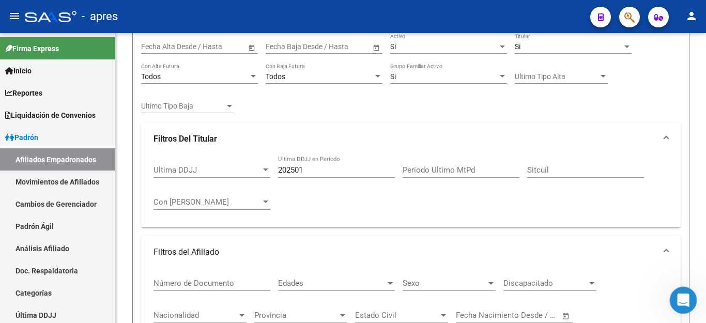
click at [673, 297] on div "Abrir Intercom Messenger" at bounding box center [682, 299] width 34 height 34
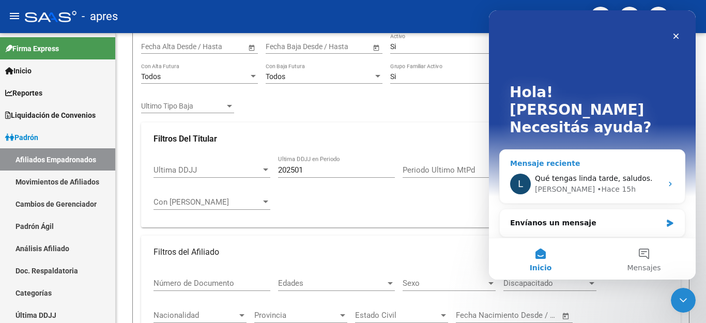
click at [606, 184] on div "[PERSON_NAME] 15h" at bounding box center [598, 189] width 127 height 11
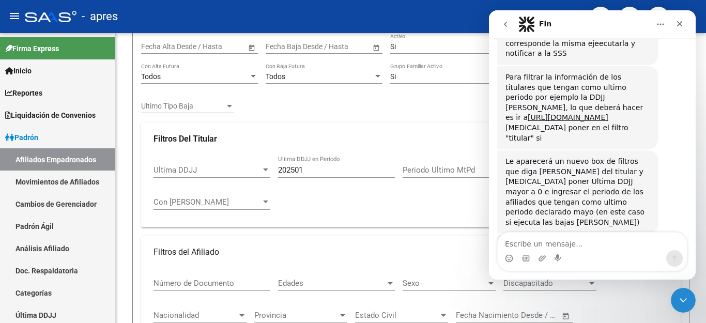
scroll to position [3878, 0]
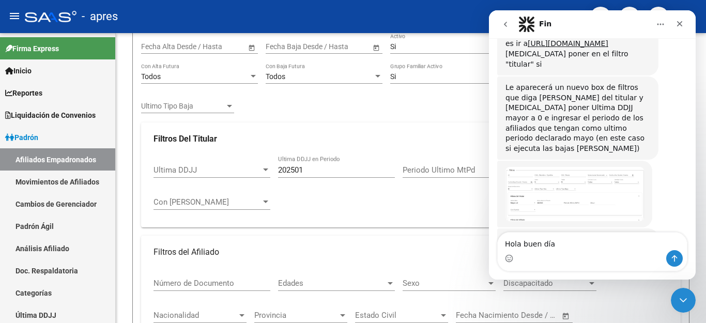
type textarea "Hola buen día!"
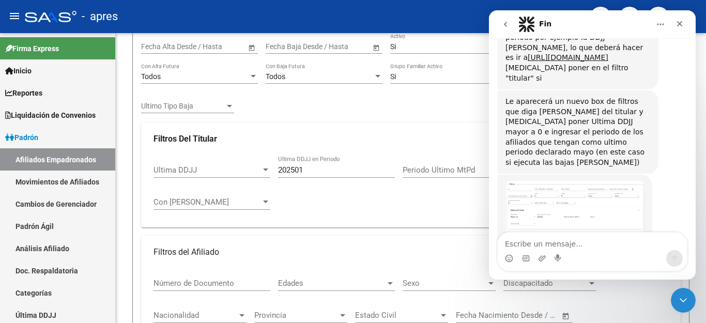
scroll to position [3937, 0]
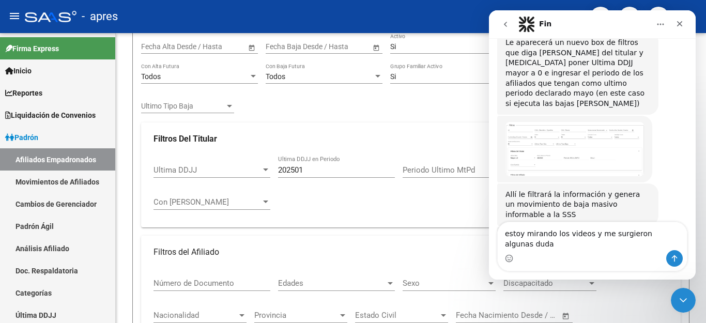
type textarea "estoy mirando los videos y me surgieron algunas dudas"
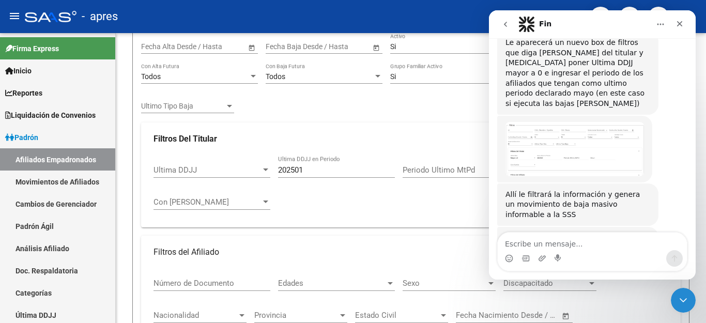
scroll to position [3971, 0]
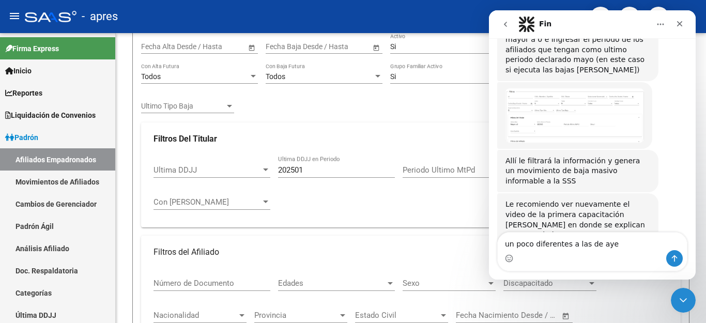
type textarea "un poco diferentes a las de [DATE]"
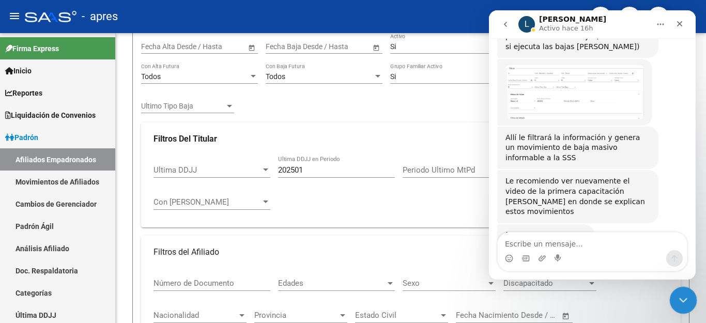
click at [677, 300] on icon "Cerrar Intercom Messenger" at bounding box center [682, 299] width 12 height 12
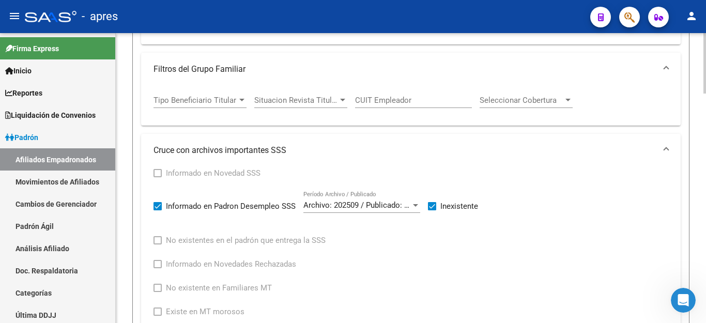
scroll to position [531, 0]
